Goal: Navigation & Orientation: Find specific page/section

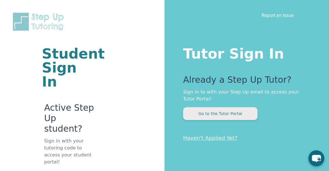
click at [221, 117] on button "Go to the Tutor Portal" at bounding box center [220, 113] width 74 height 13
